Goal: Information Seeking & Learning: Understand process/instructions

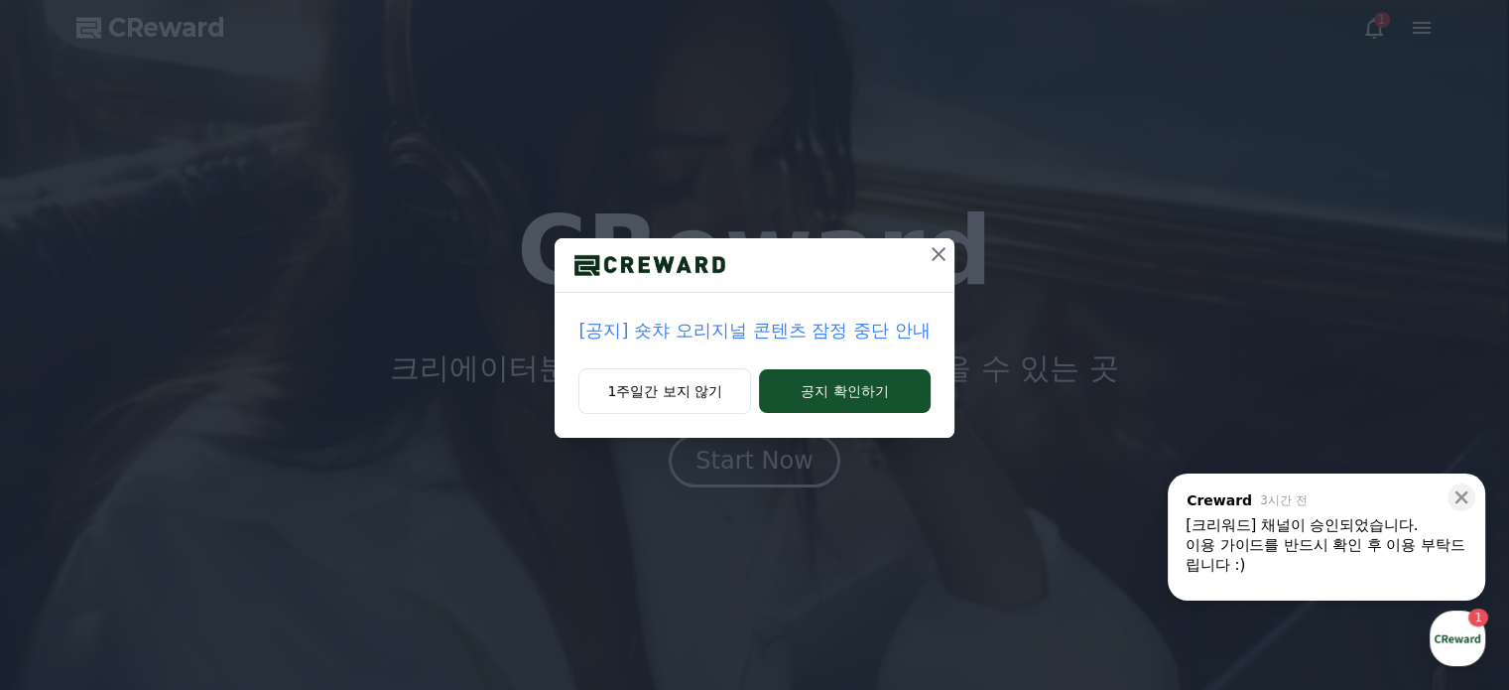
click at [931, 247] on icon at bounding box center [939, 254] width 24 height 24
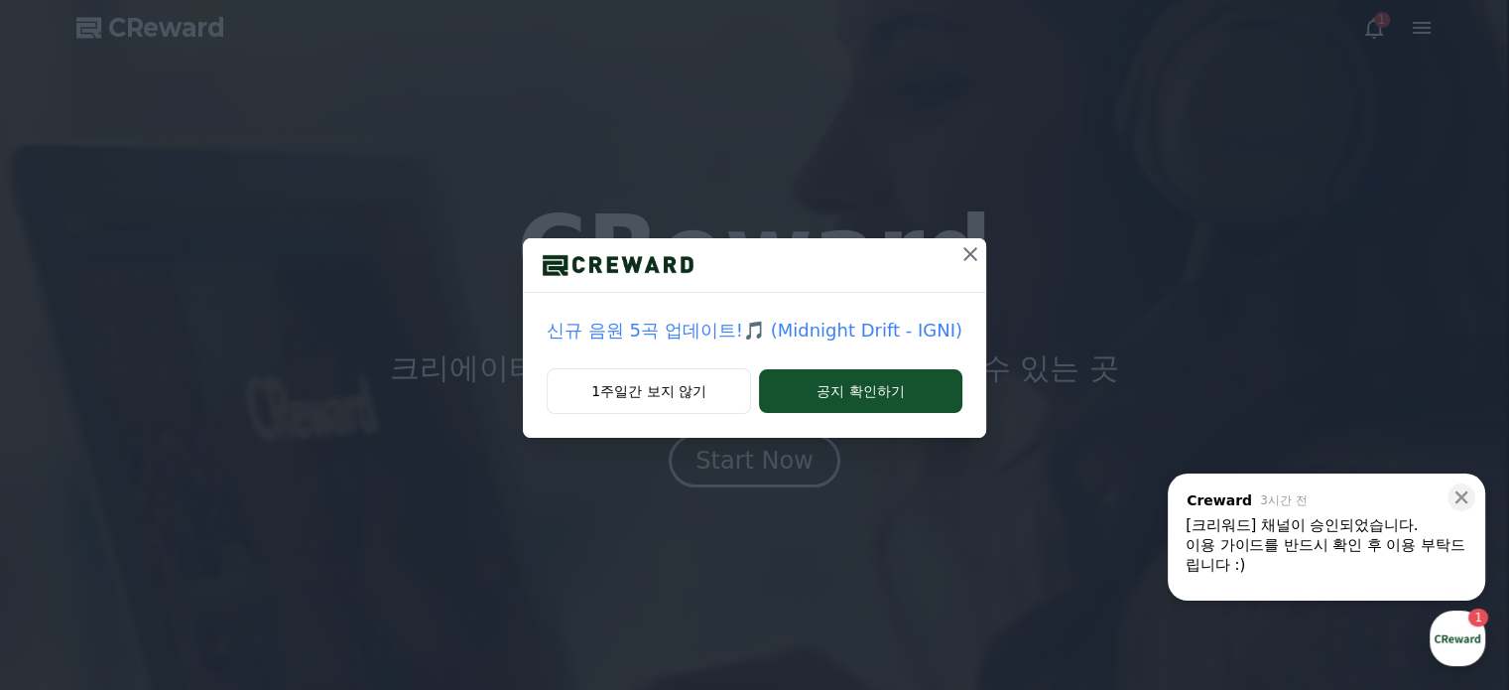
click at [959, 258] on icon at bounding box center [970, 254] width 24 height 24
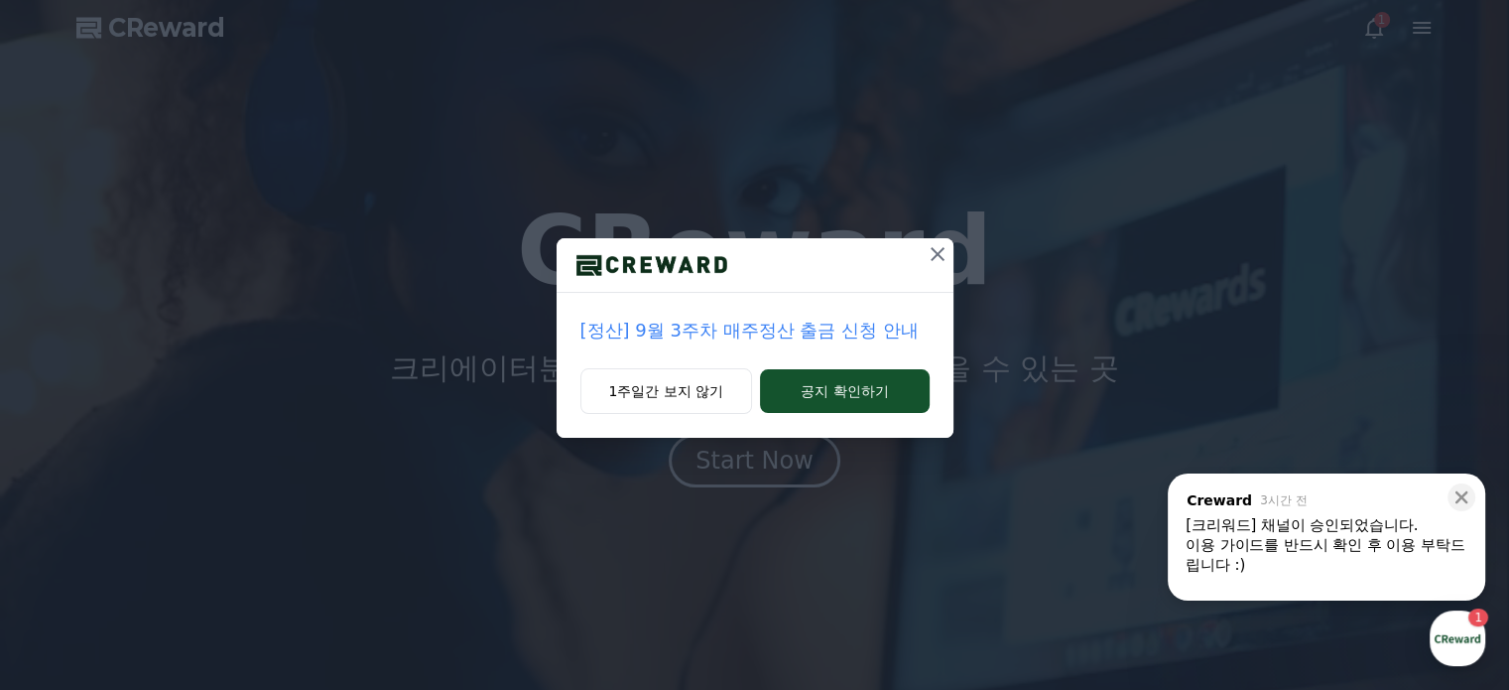
click at [936, 251] on icon at bounding box center [938, 254] width 24 height 24
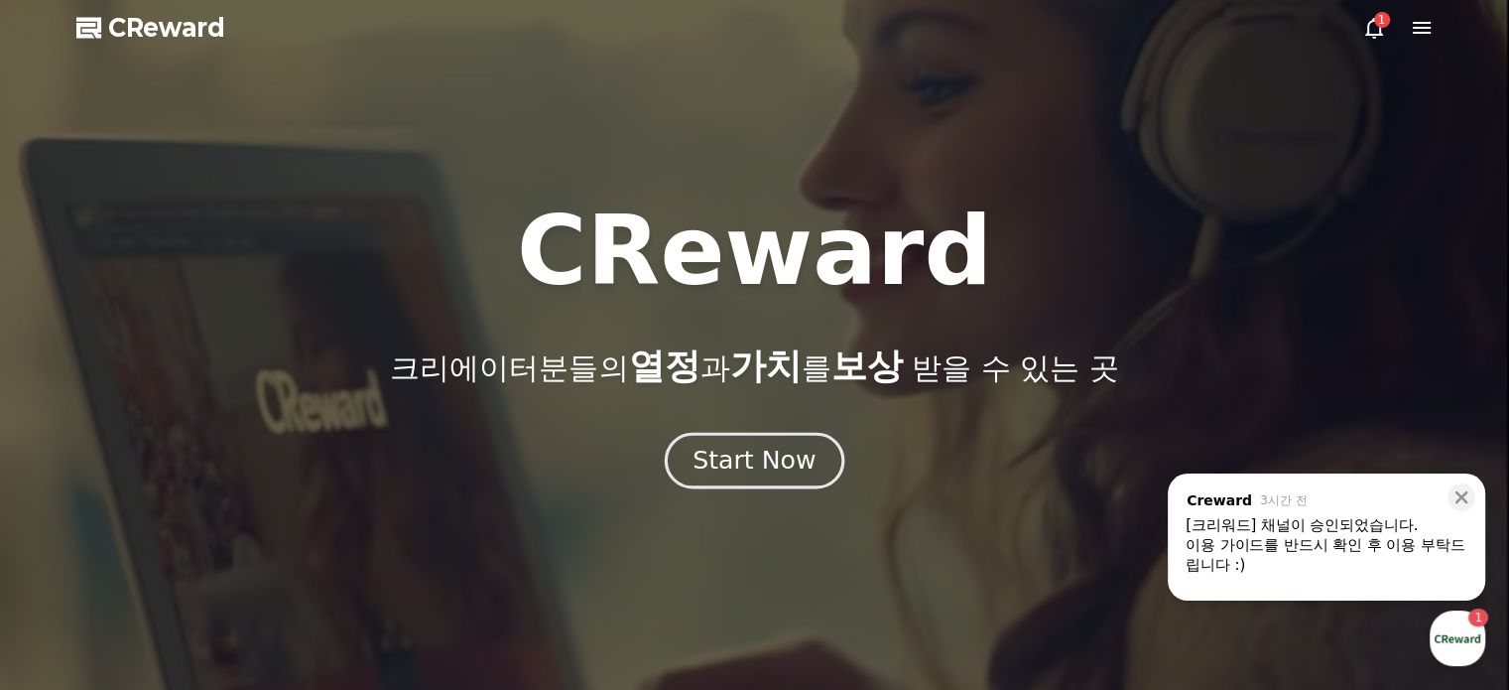
click at [768, 462] on div "Start Now" at bounding box center [754, 460] width 123 height 34
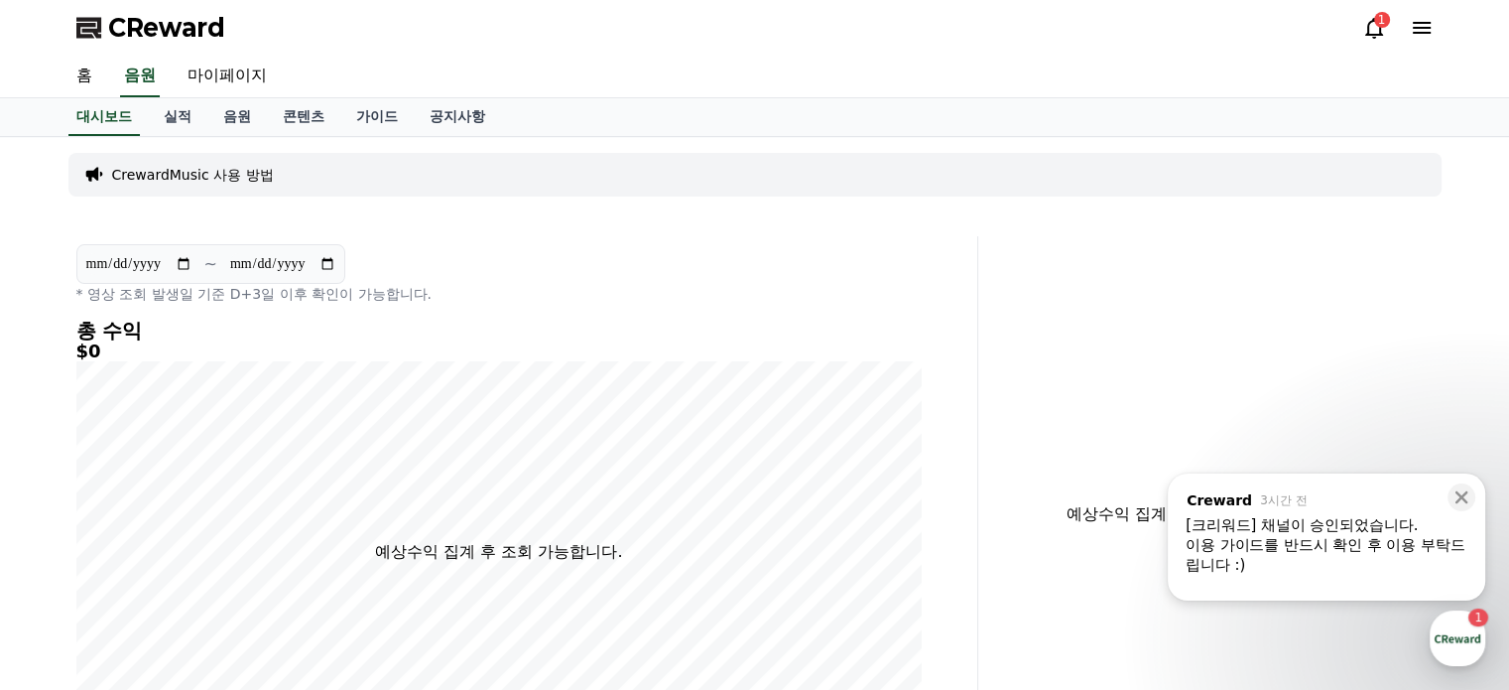
click at [1373, 553] on div "이용 가이드를 반드시 확인 후 이용 부탁드립니다 :)" at bounding box center [1327, 555] width 282 height 40
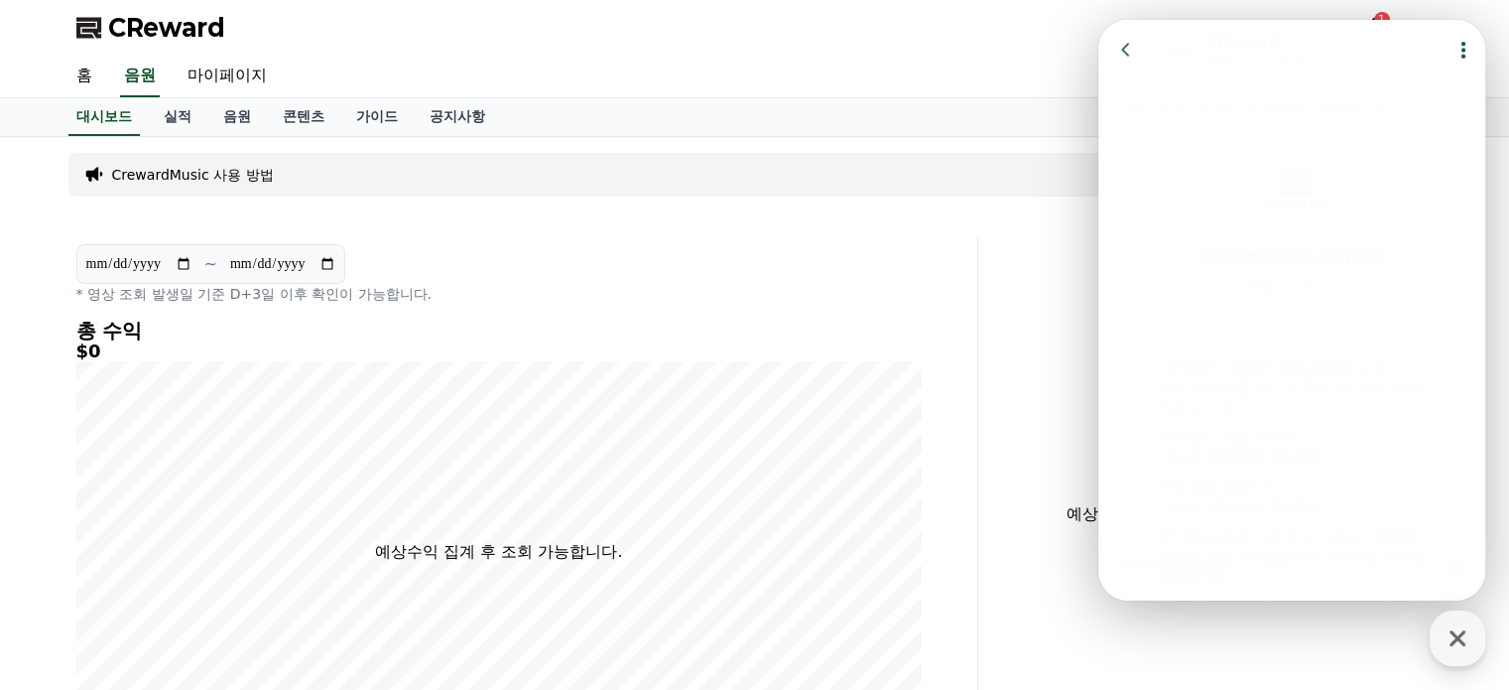
scroll to position [165, 0]
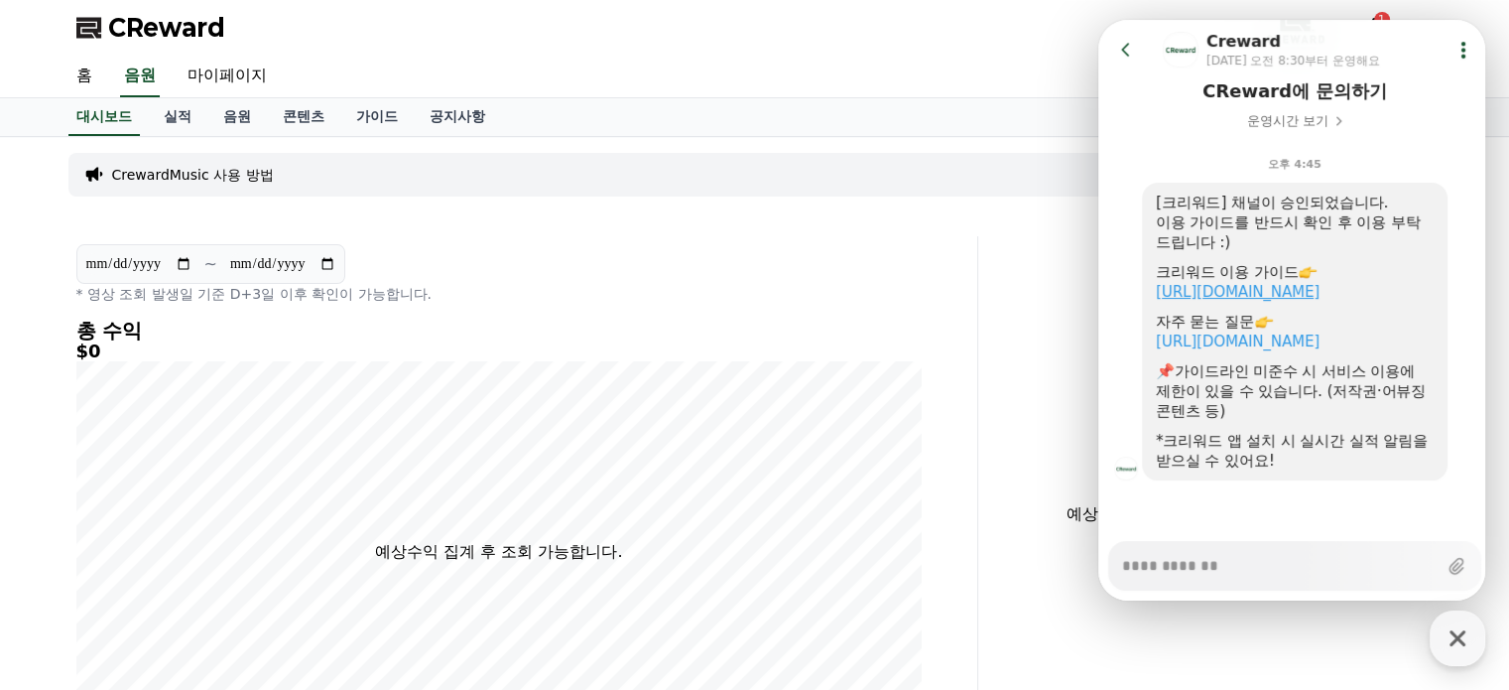
click at [1220, 283] on link "[URL][DOMAIN_NAME]" at bounding box center [1238, 292] width 164 height 18
type textarea "*"
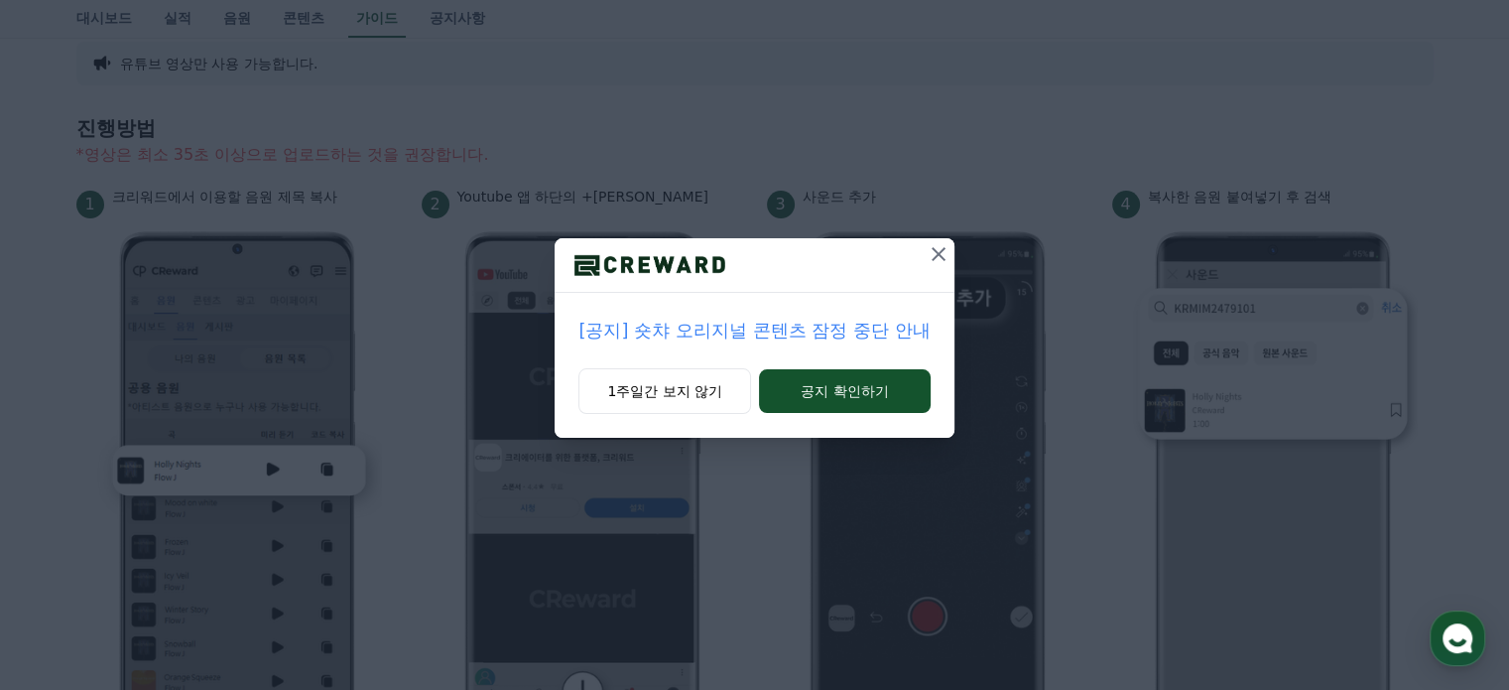
click at [945, 253] on icon at bounding box center [939, 254] width 24 height 24
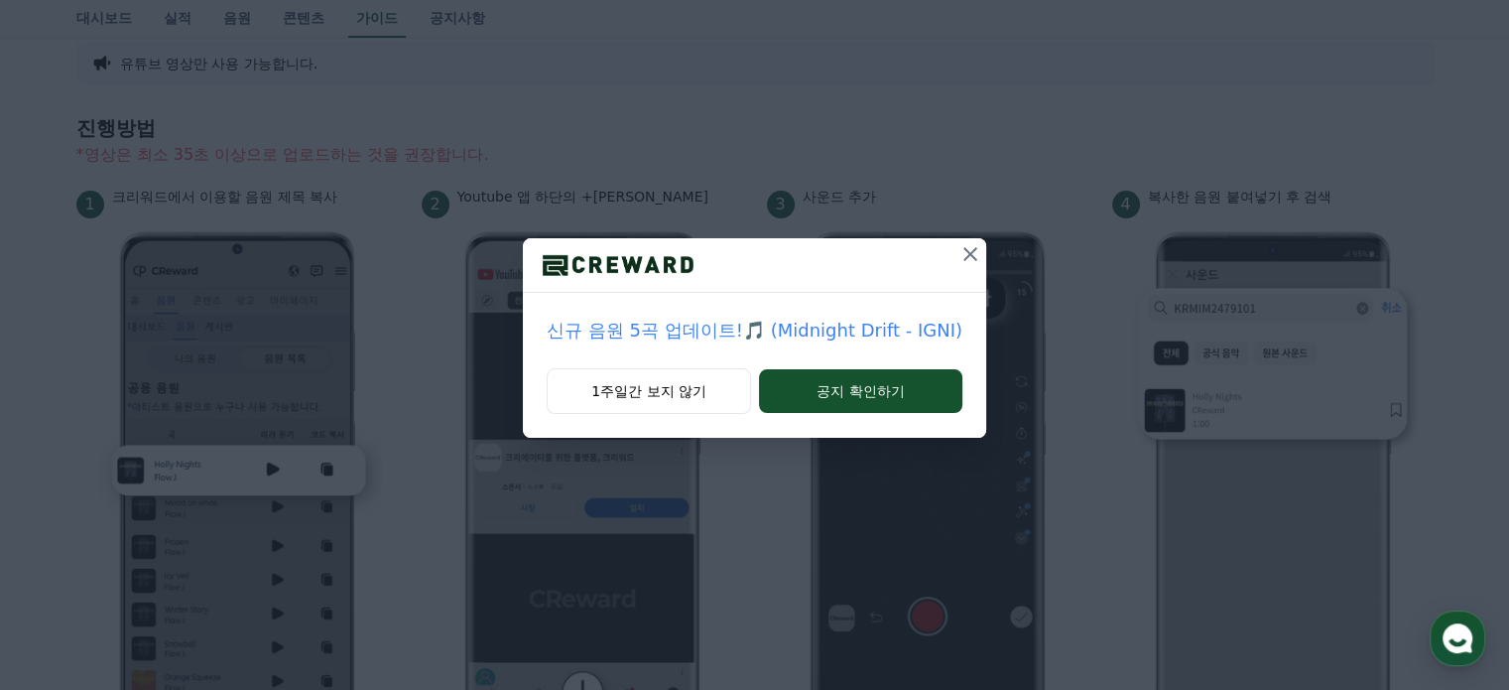
click at [970, 259] on icon at bounding box center [970, 254] width 14 height 14
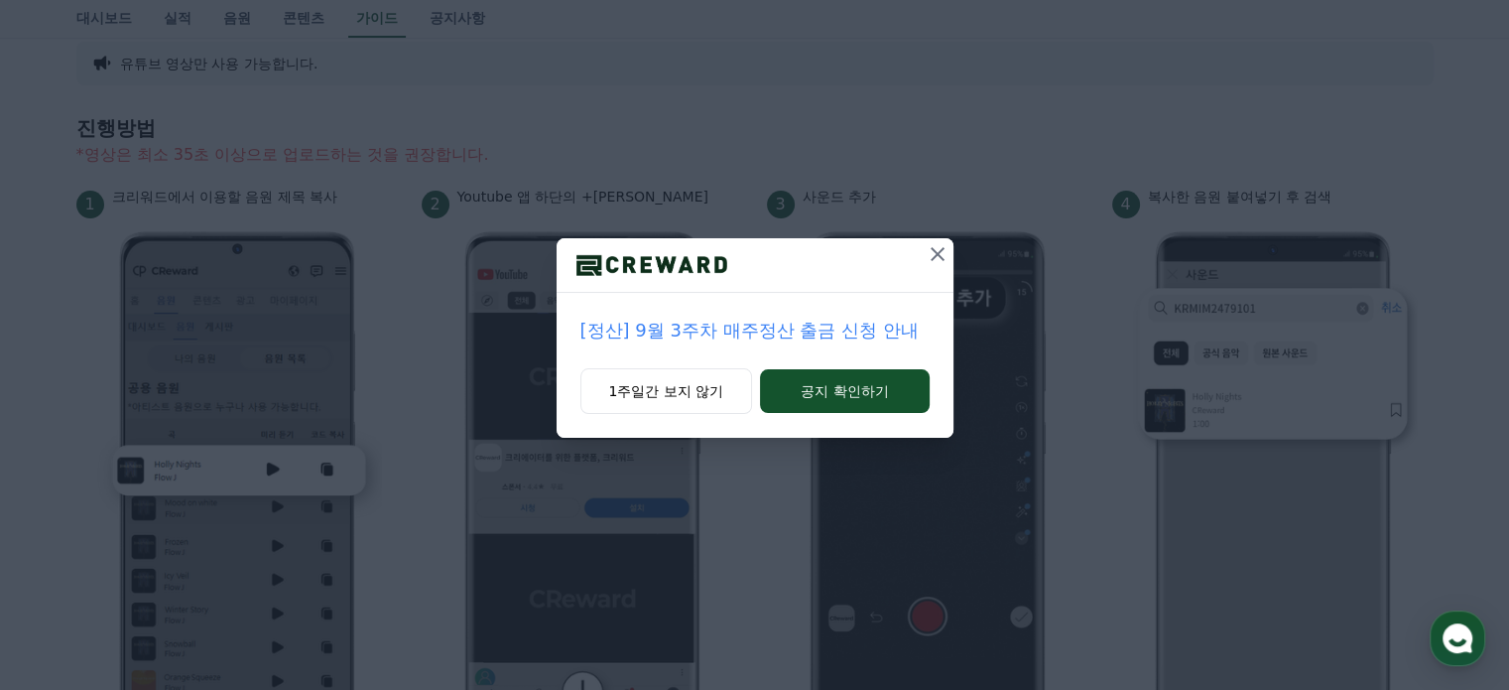
click at [934, 258] on icon at bounding box center [938, 254] width 24 height 24
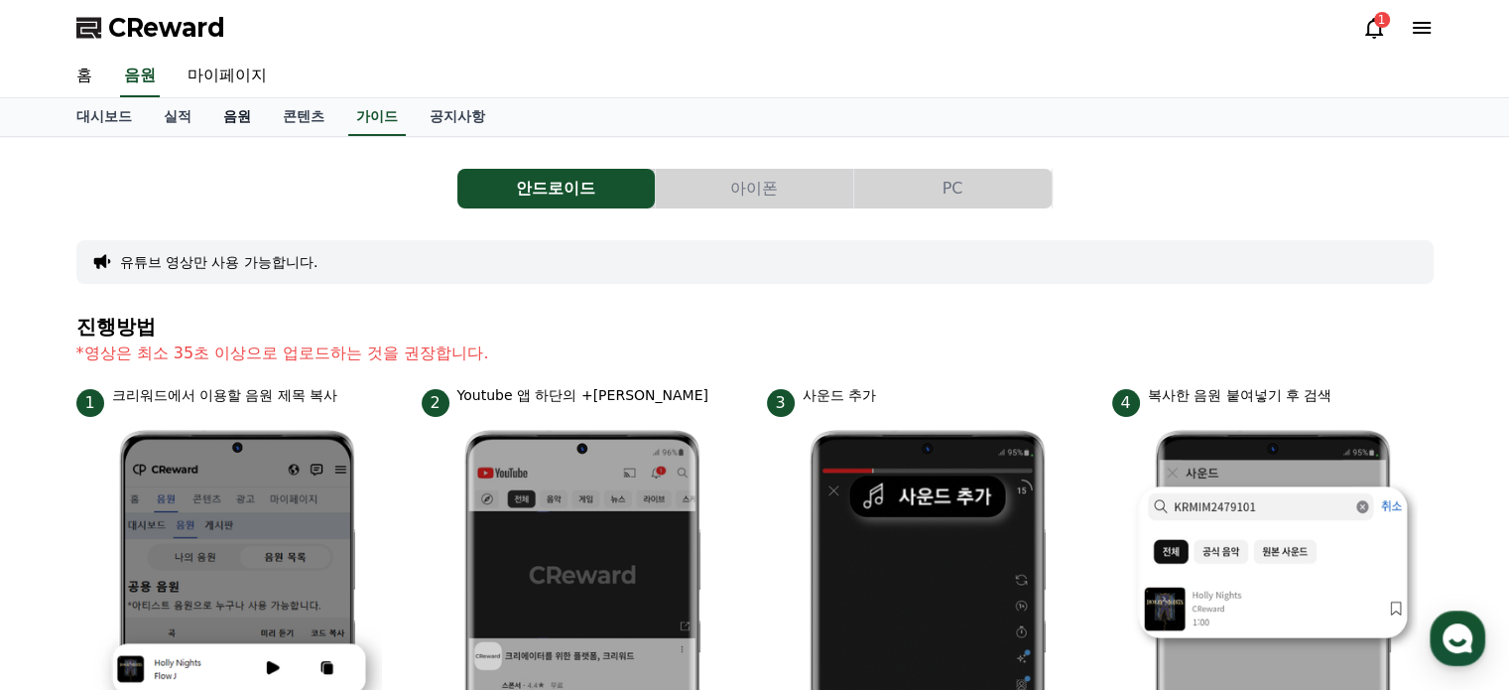
click at [234, 106] on link "음원" at bounding box center [237, 117] width 60 height 38
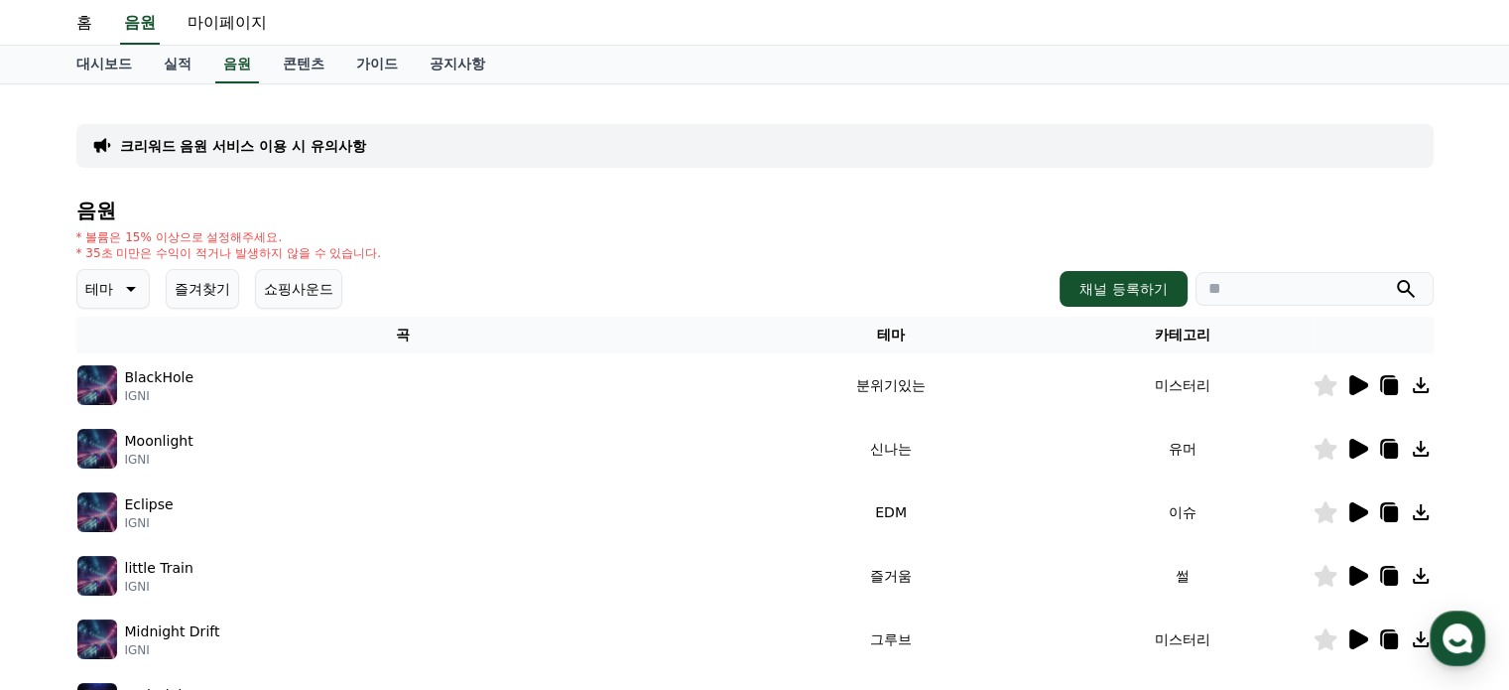
scroll to position [198, 0]
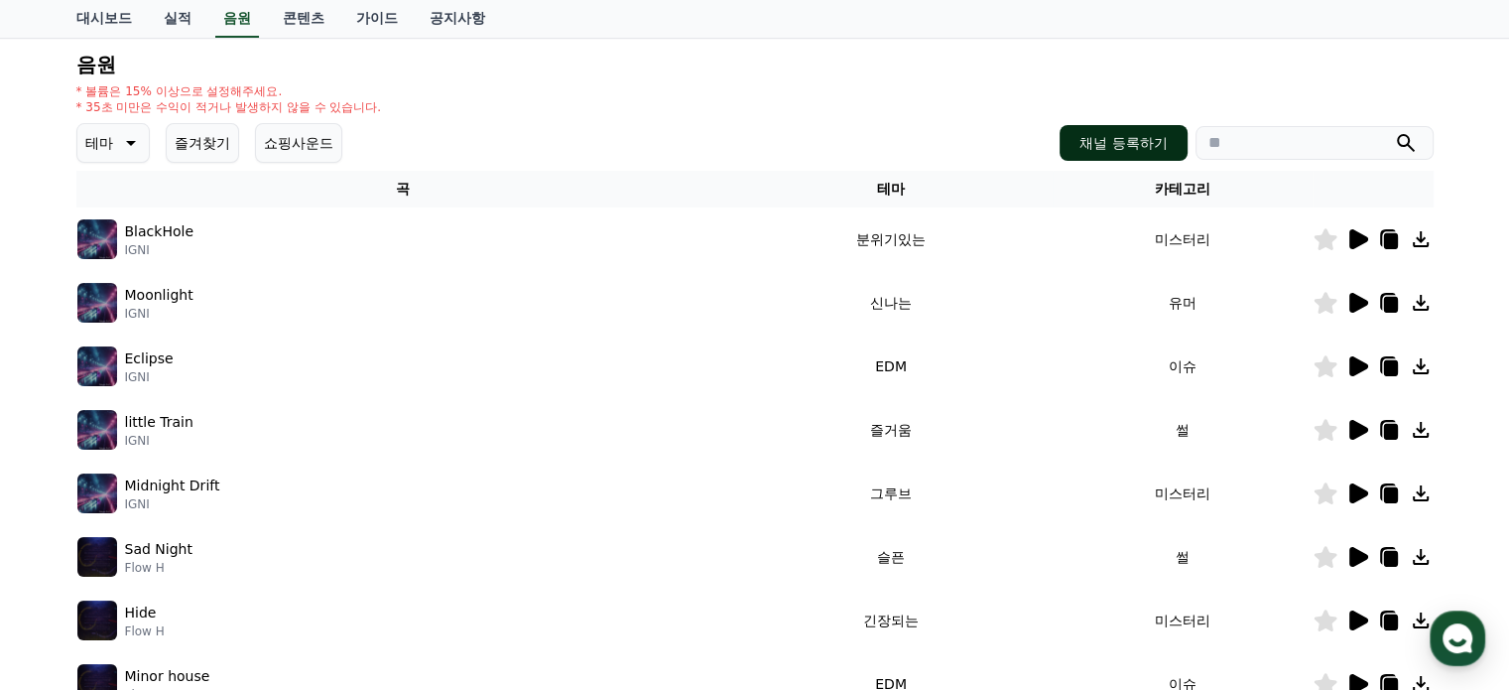
click at [1143, 146] on button "채널 등록하기" at bounding box center [1123, 143] width 127 height 36
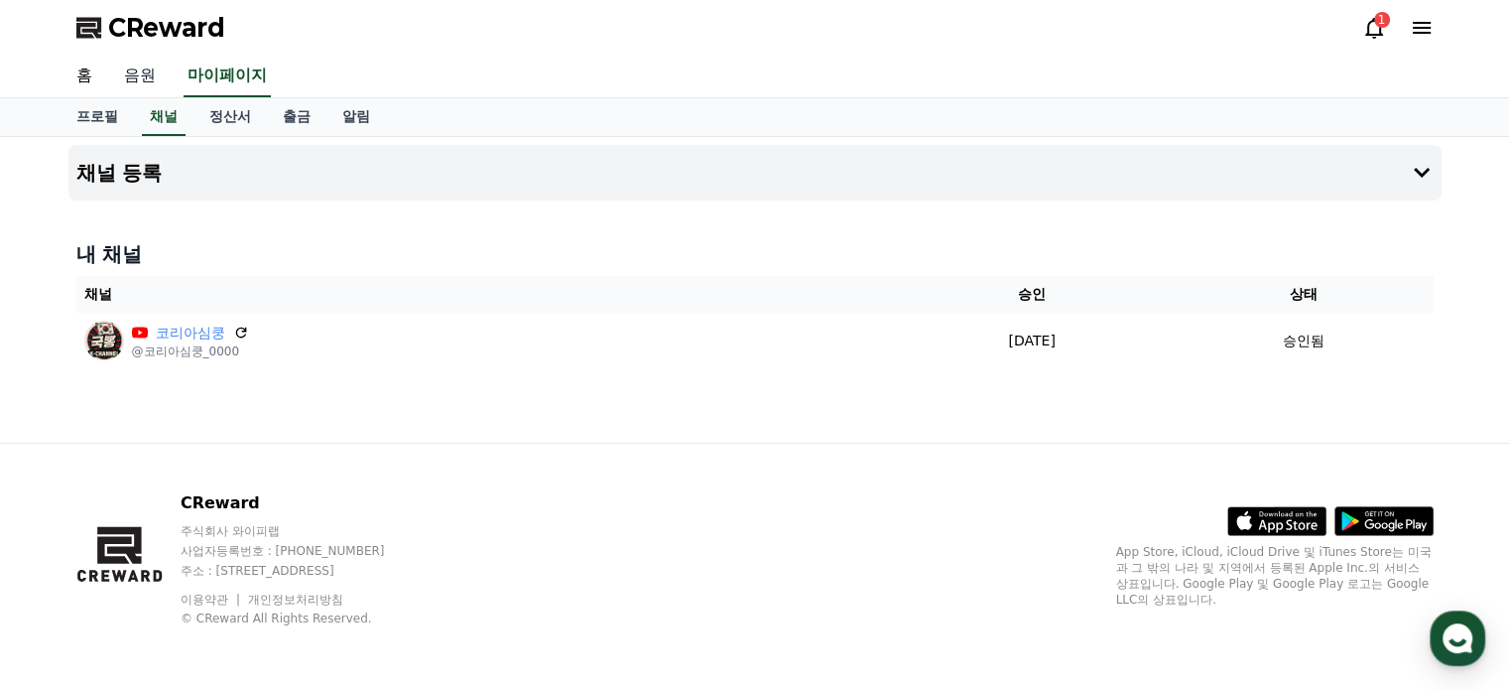
click at [141, 70] on link "음원" at bounding box center [139, 77] width 63 height 42
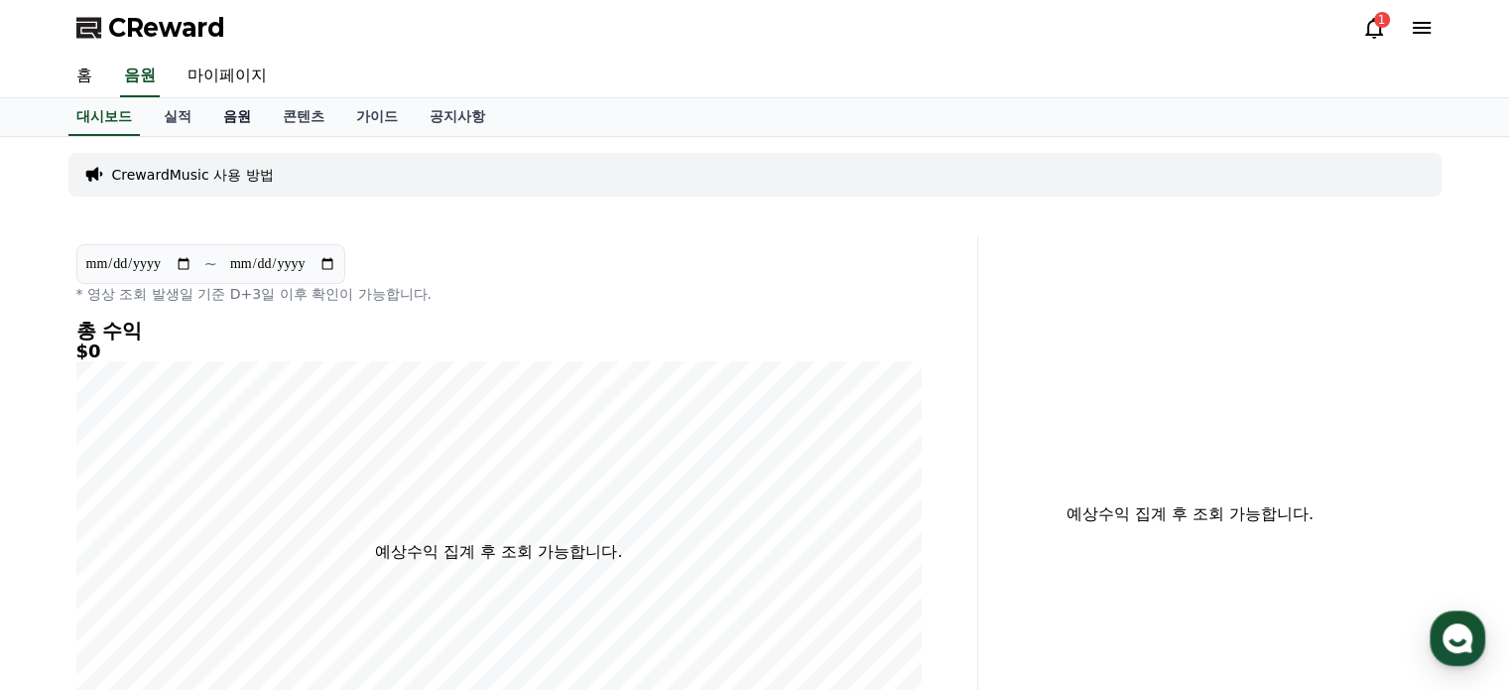
click at [244, 110] on link "음원" at bounding box center [237, 117] width 60 height 38
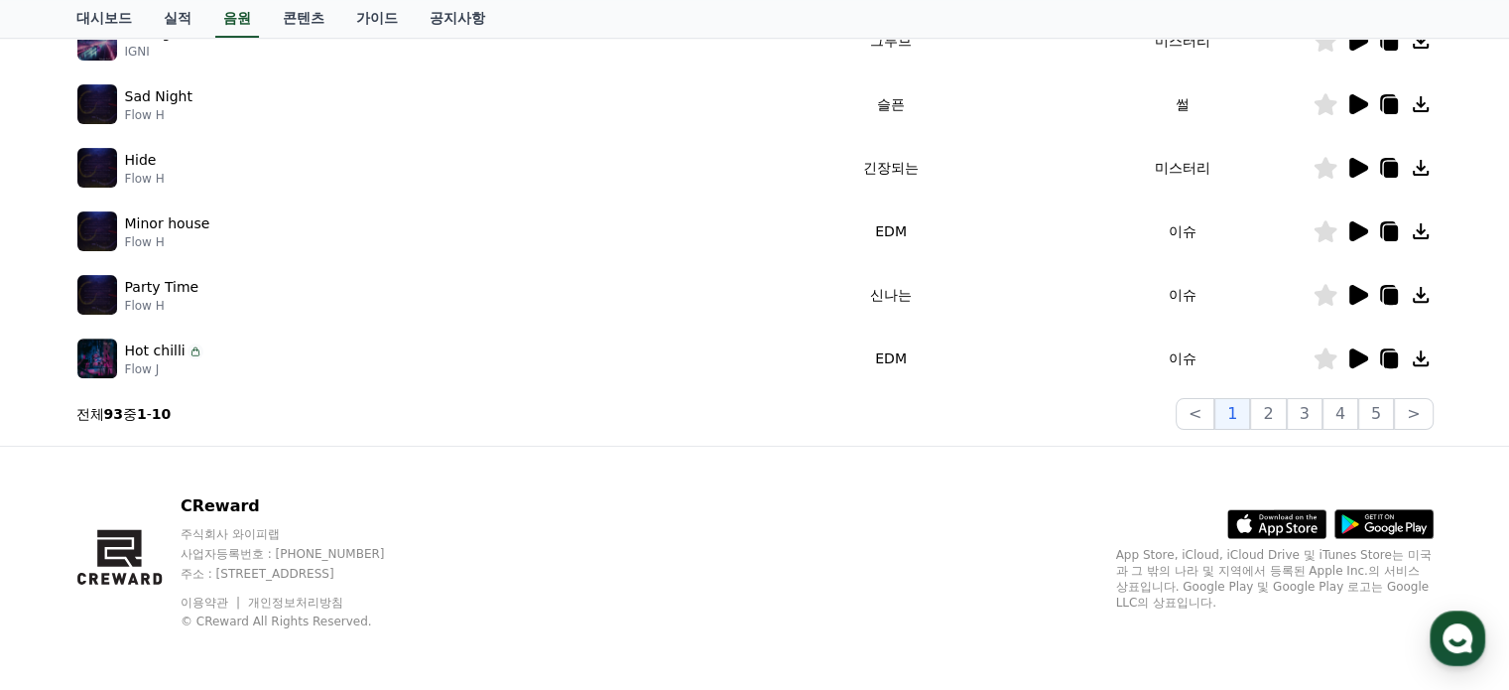
scroll to position [652, 0]
click at [1319, 412] on button "3" at bounding box center [1305, 413] width 36 height 32
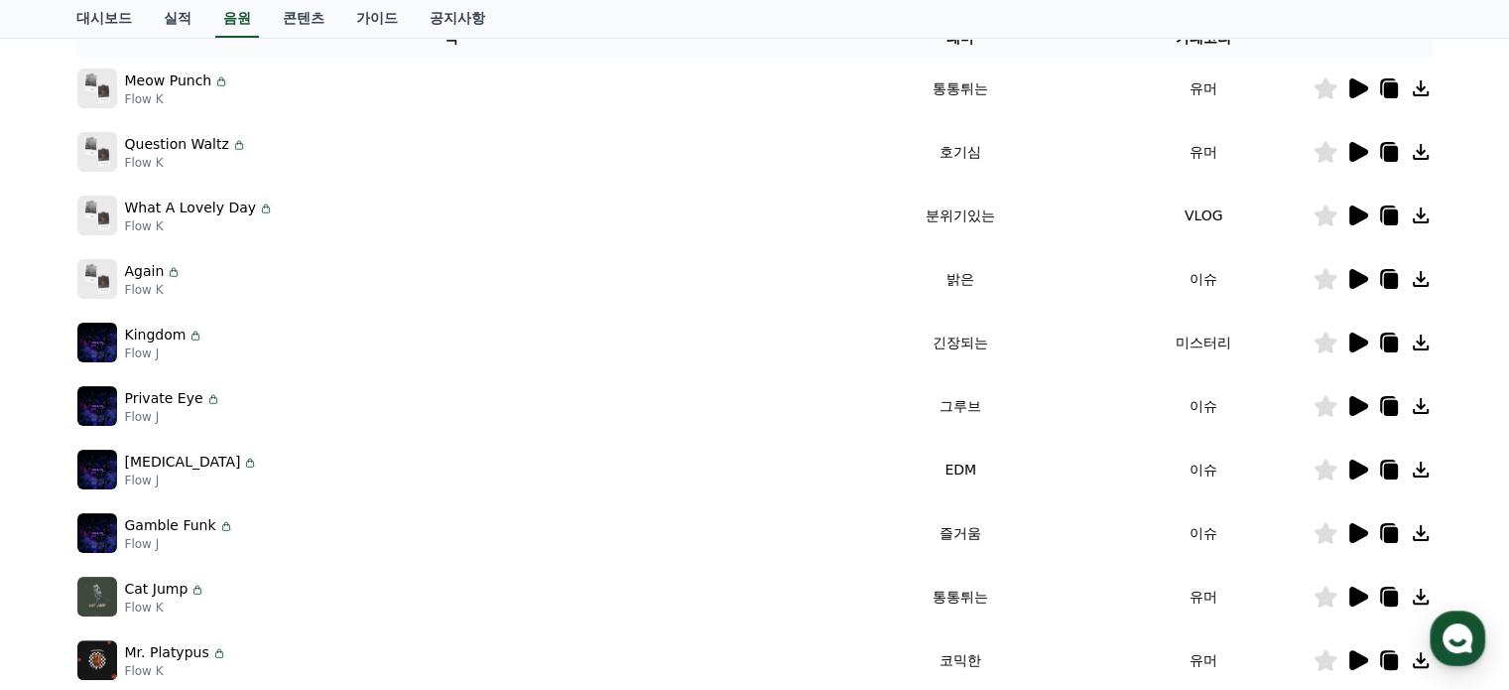
scroll to position [255, 0]
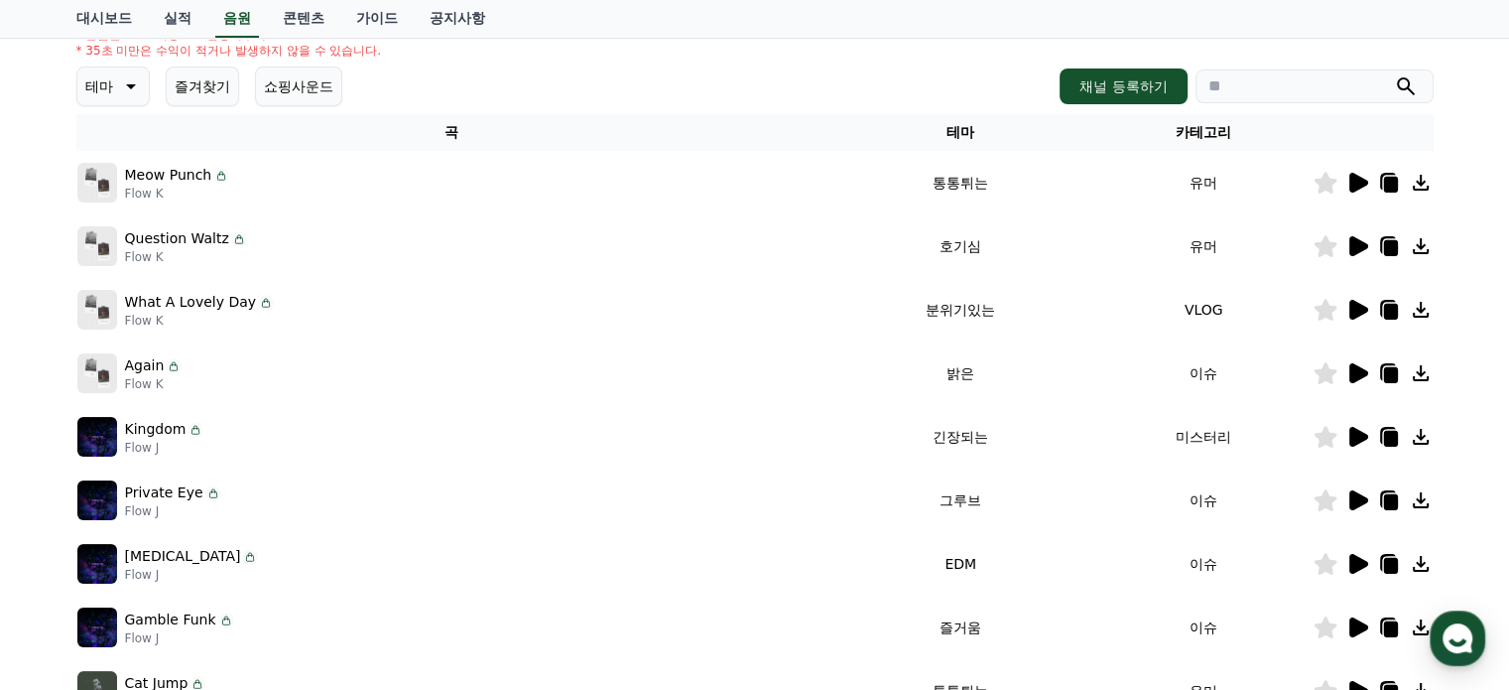
click at [1360, 370] on icon at bounding box center [1358, 373] width 19 height 20
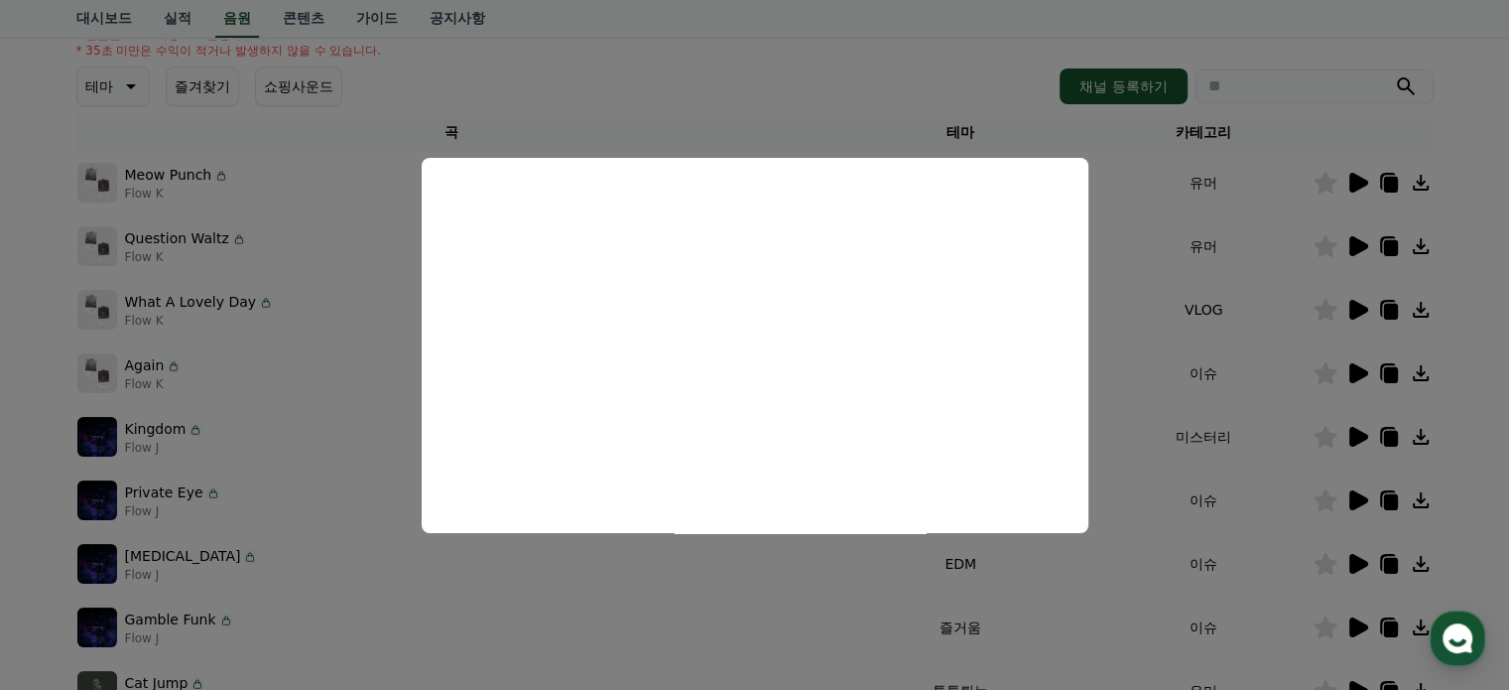
click at [16, 404] on button "close modal" at bounding box center [754, 345] width 1509 height 690
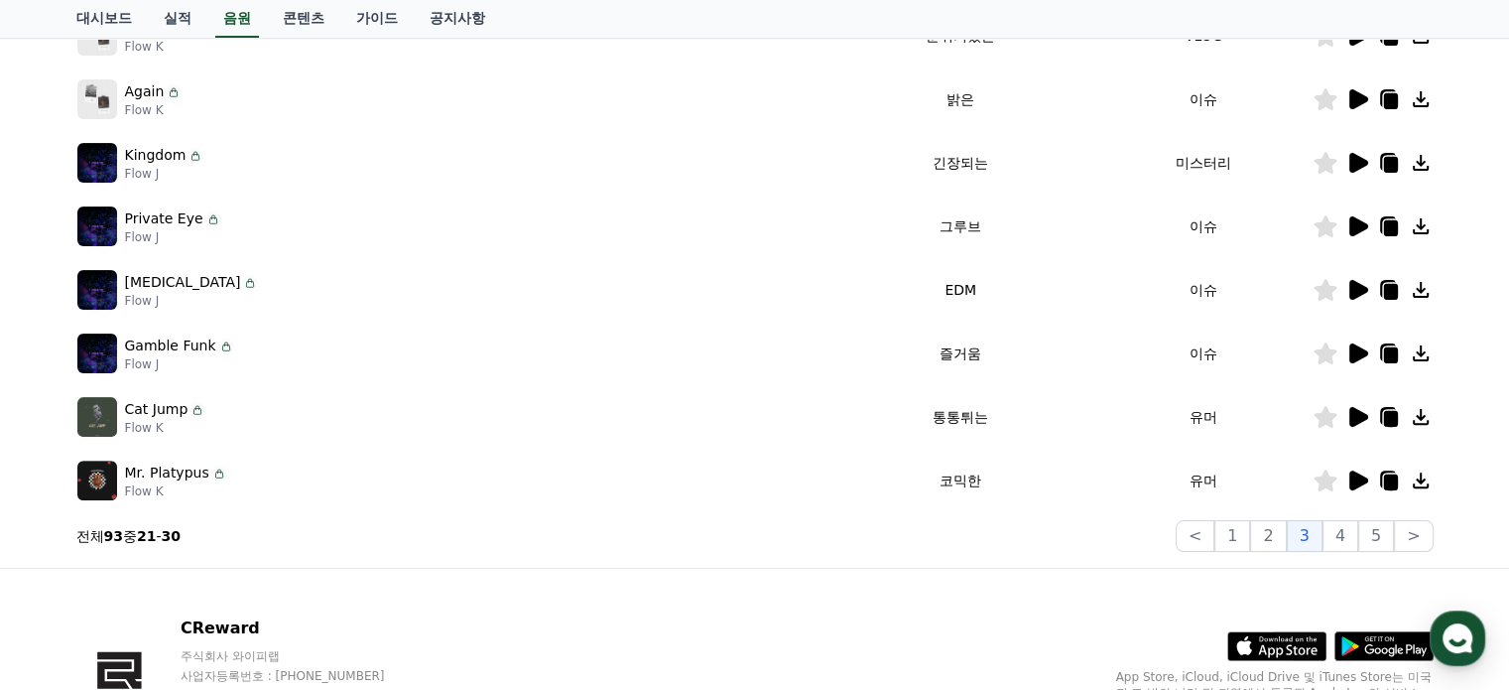
scroll to position [553, 0]
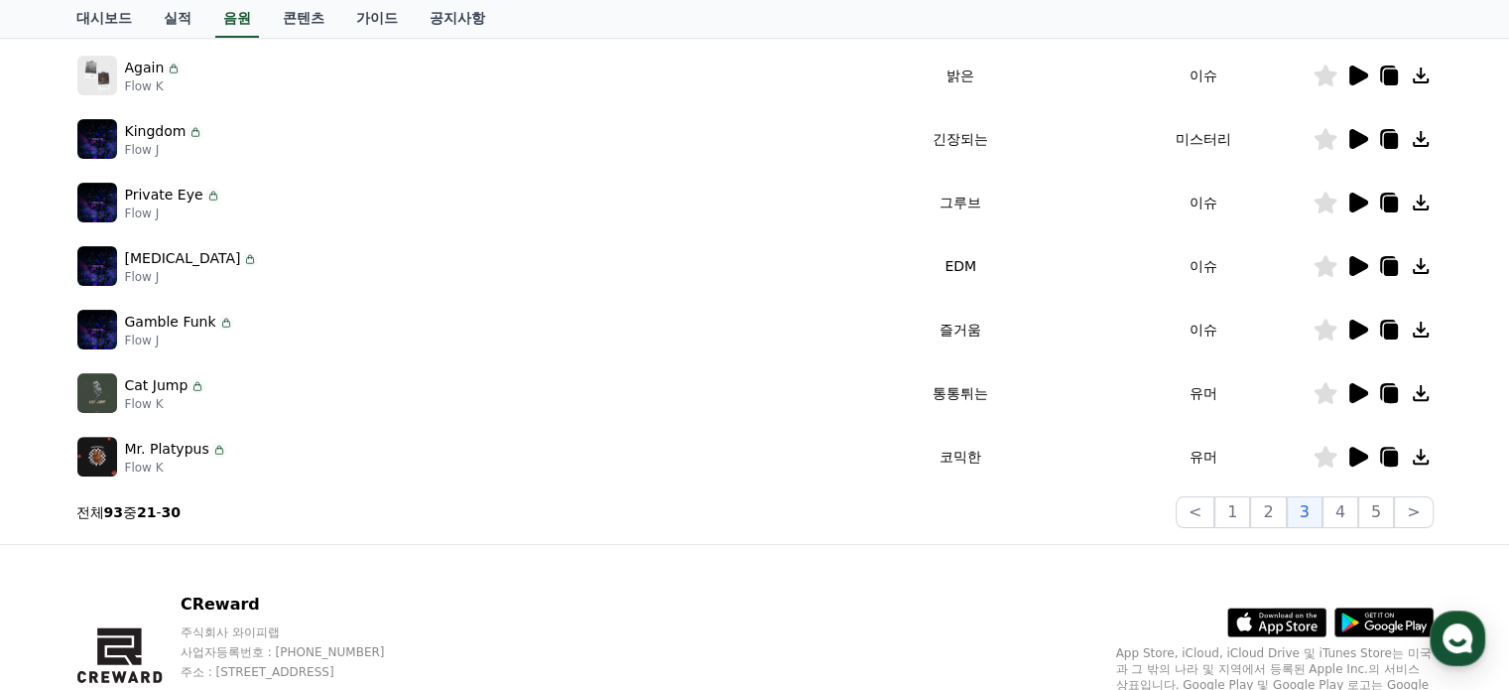
click at [1350, 451] on icon at bounding box center [1358, 456] width 19 height 20
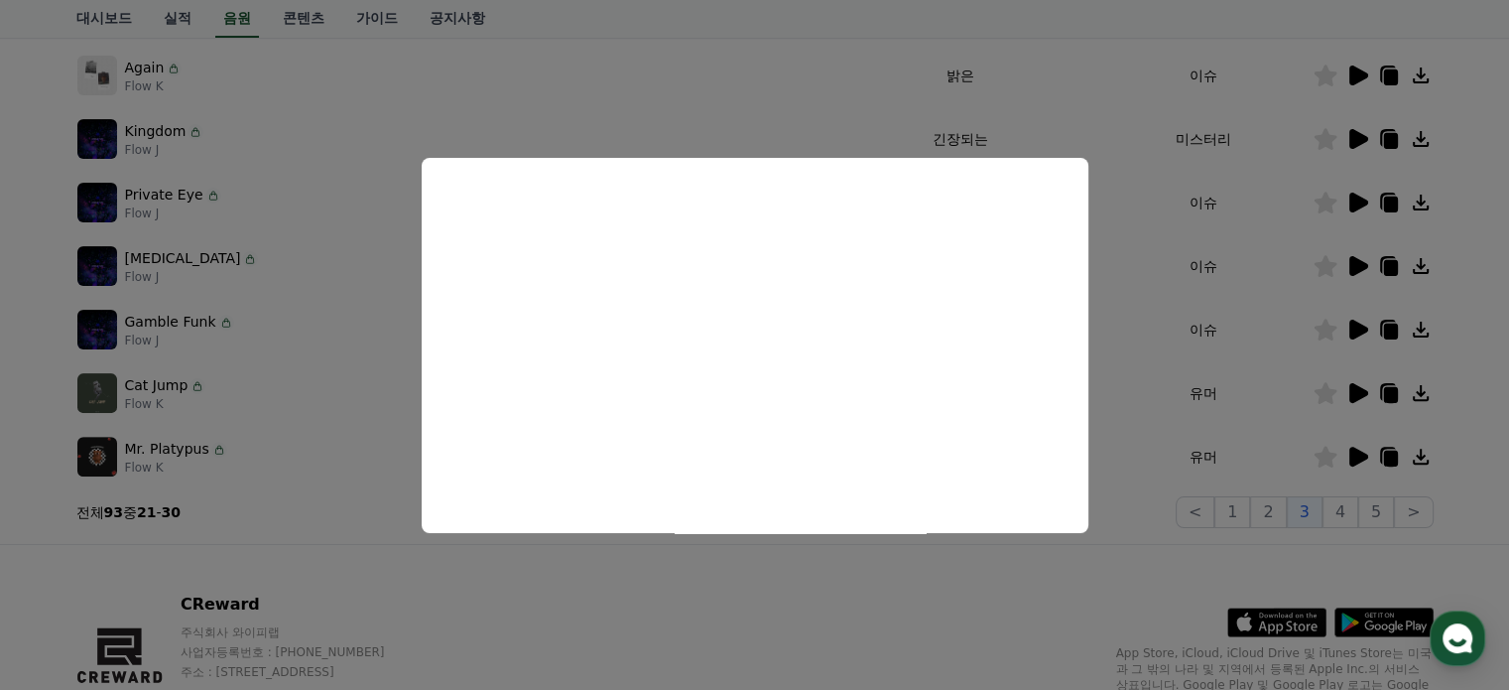
click at [321, 522] on button "close modal" at bounding box center [754, 345] width 1509 height 690
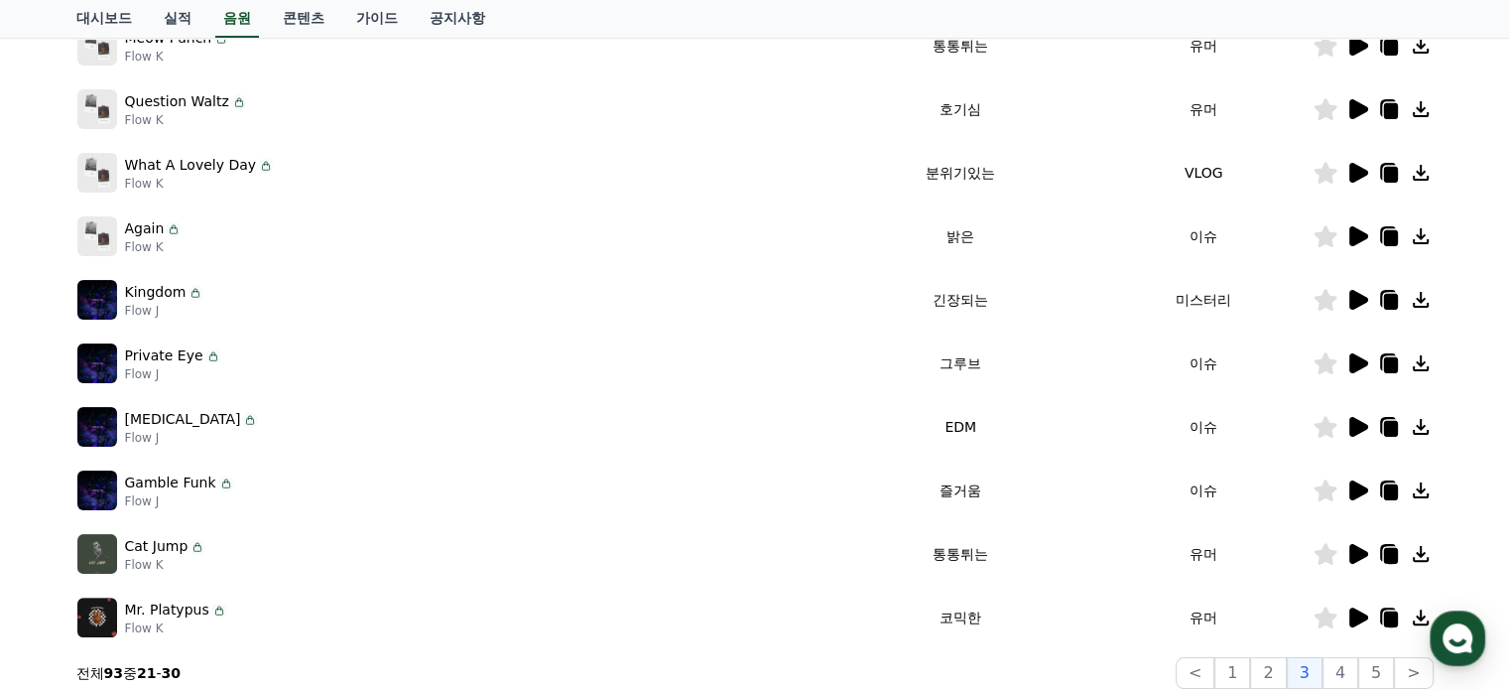
scroll to position [0, 0]
